Goal: Task Accomplishment & Management: Manage account settings

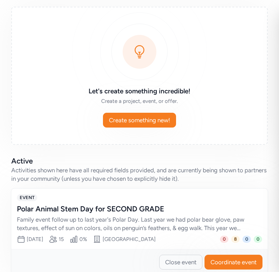
scroll to position [94, 0]
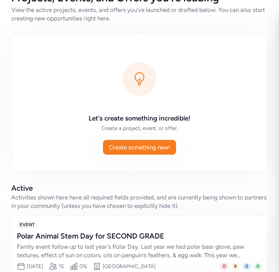
scroll to position [94, 0]
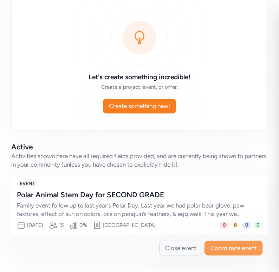
click at [223, 247] on span "Coordinate event" at bounding box center [234, 248] width 46 height 8
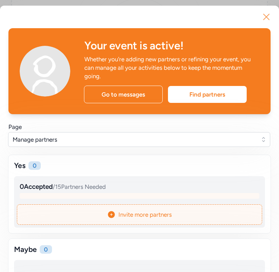
click at [269, 19] on icon "button" at bounding box center [267, 17] width 6 height 6
